Goal: Find specific page/section: Find specific page/section

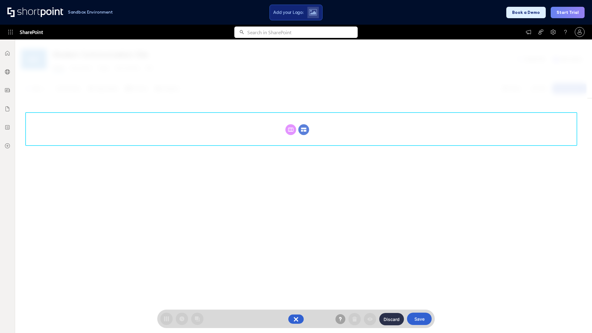
scroll to position [85, 0]
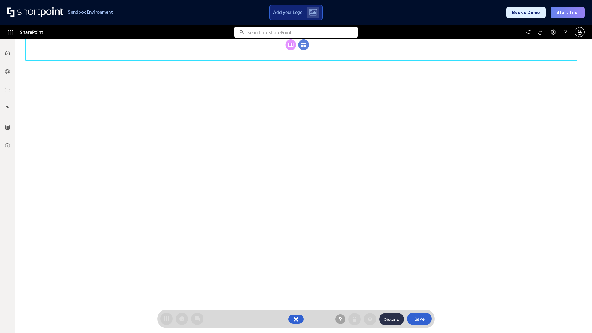
click at [304, 50] on circle at bounding box center [303, 44] width 11 height 11
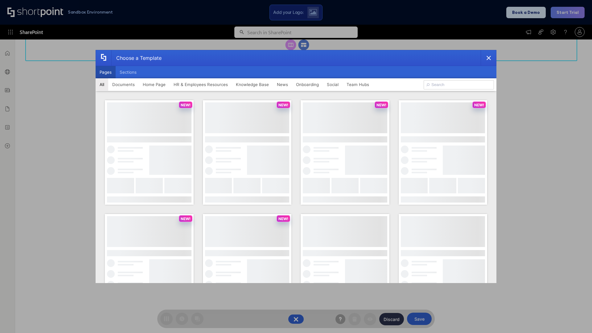
scroll to position [0, 0]
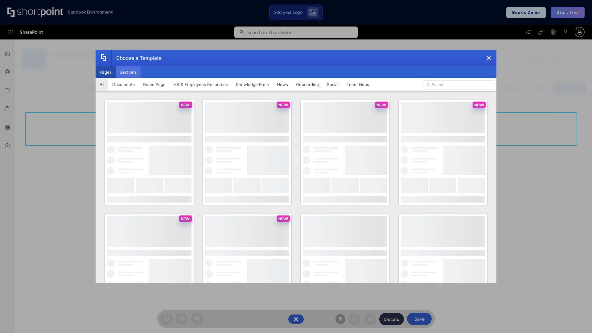
click at [128, 72] on button "Sections" at bounding box center [128, 72] width 25 height 12
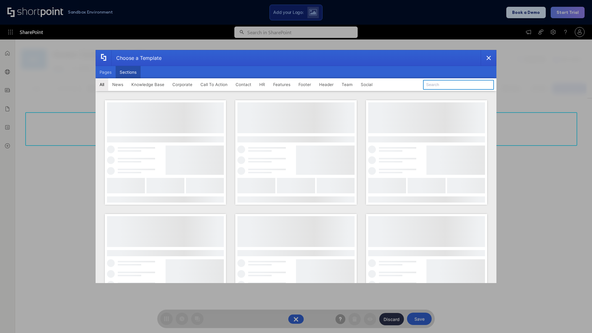
type input "Features Kit 5"
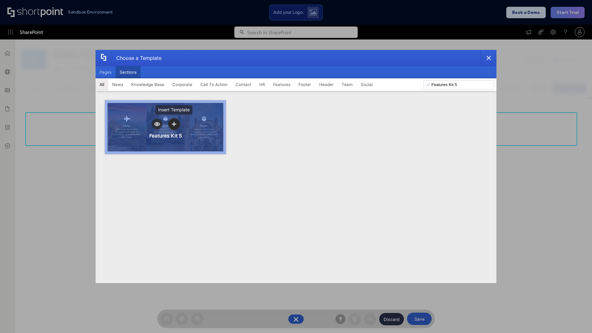
click at [174, 124] on icon "template selector" at bounding box center [174, 124] width 4 height 4
